Goal: Task Accomplishment & Management: Manage account settings

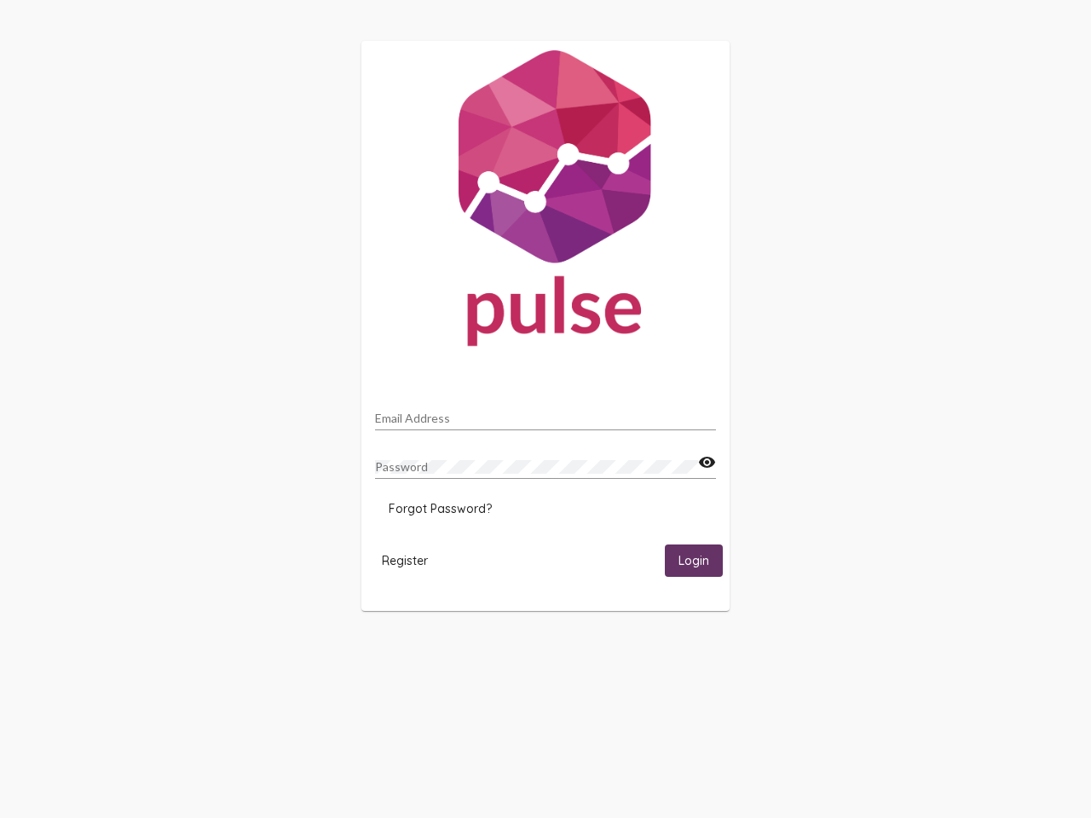
click at [545, 413] on input "Email Address" at bounding box center [545, 419] width 341 height 14
click at [707, 463] on mat-icon "visibility" at bounding box center [707, 463] width 18 height 20
click at [440, 509] on span "Forgot Password?" at bounding box center [440, 508] width 103 height 15
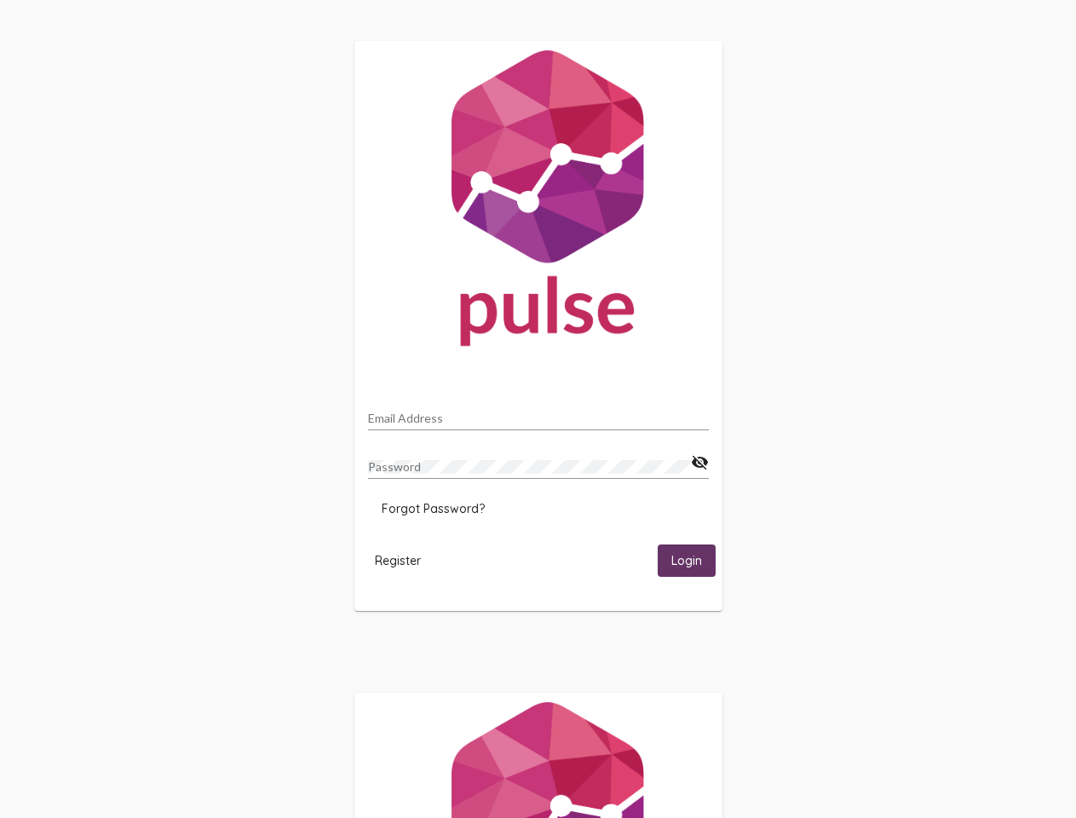
click at [405, 560] on html "Email Address Password visibility_off Forgot Password? Register Login" at bounding box center [538, 552] width 1076 height 1104
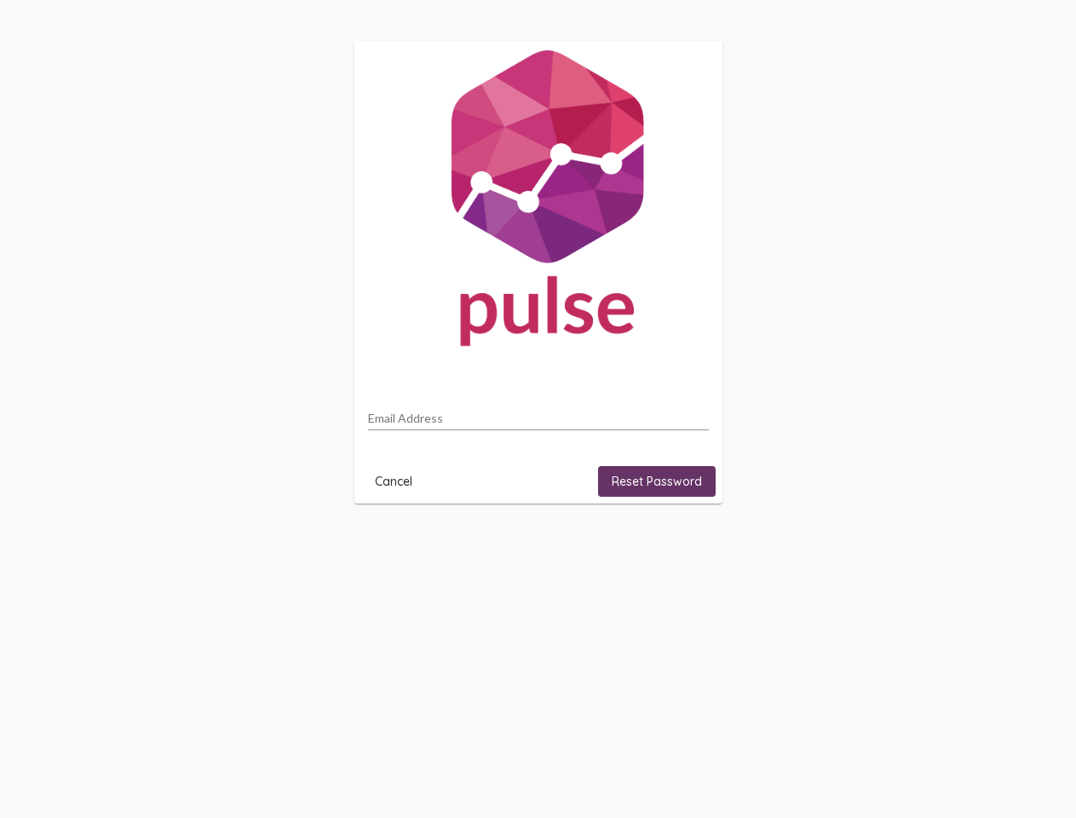
click at [694, 545] on html "Email Address Cancel Reset Password" at bounding box center [538, 272] width 1076 height 545
